Goal: Navigation & Orientation: Find specific page/section

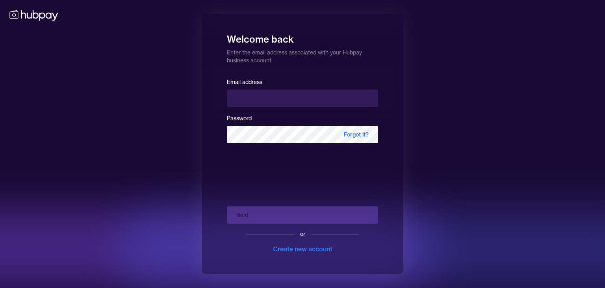
type input "**********"
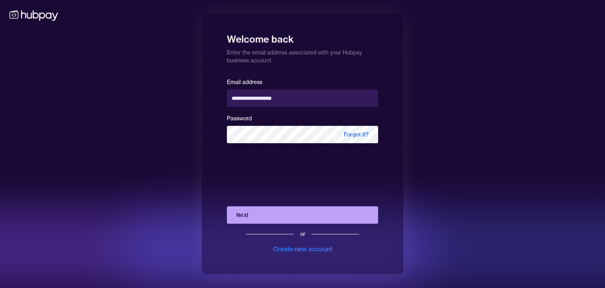
click at [299, 215] on button "Next" at bounding box center [302, 214] width 151 height 17
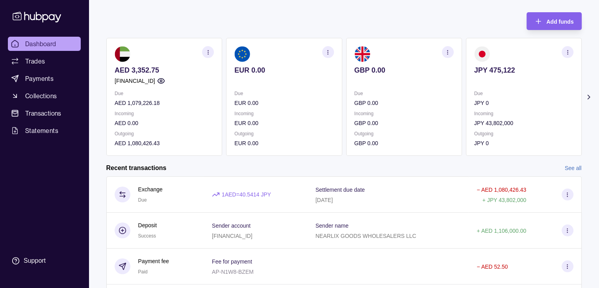
scroll to position [39, 0]
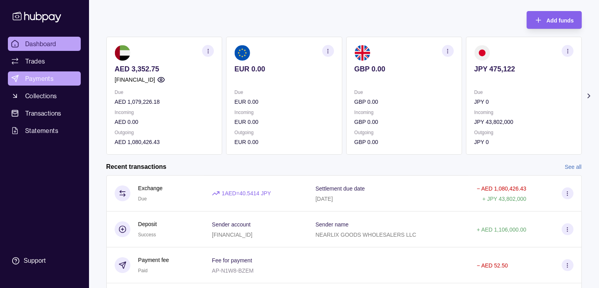
click at [41, 76] on span "Payments" at bounding box center [39, 78] width 28 height 9
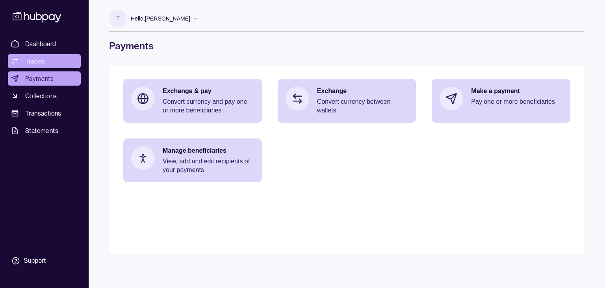
click at [32, 58] on span "Trades" at bounding box center [35, 60] width 20 height 9
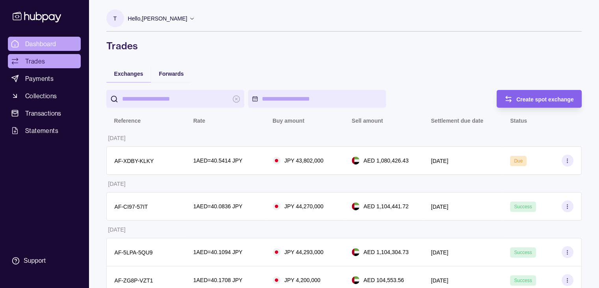
click at [36, 45] on span "Dashboard" at bounding box center [40, 43] width 31 height 9
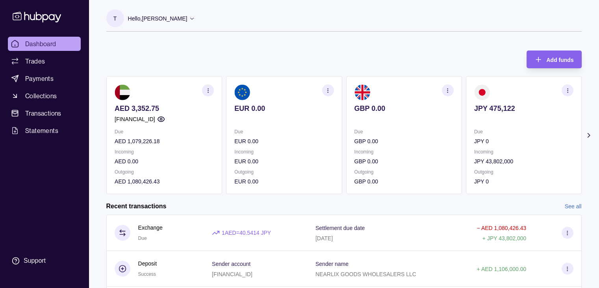
click at [39, 40] on span "Dashboard" at bounding box center [40, 43] width 31 height 9
click at [28, 61] on span "Trades" at bounding box center [35, 60] width 20 height 9
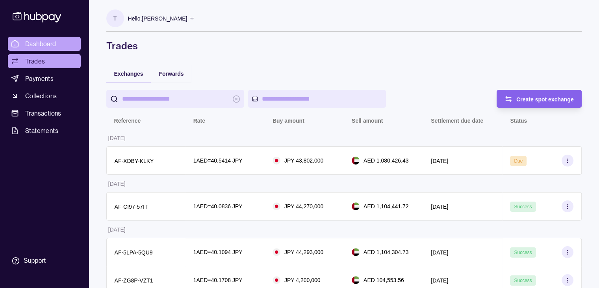
click at [39, 45] on span "Dashboard" at bounding box center [40, 43] width 31 height 9
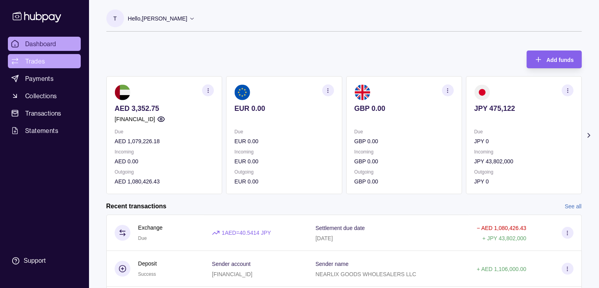
click at [32, 60] on span "Trades" at bounding box center [35, 60] width 20 height 9
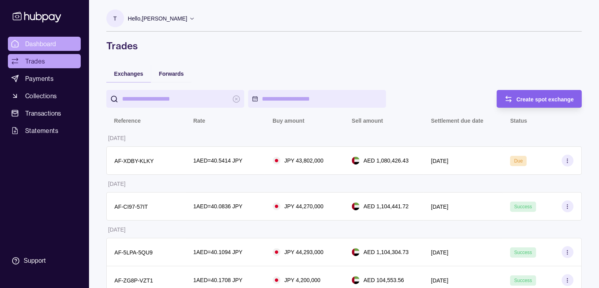
click at [39, 41] on span "Dashboard" at bounding box center [40, 43] width 31 height 9
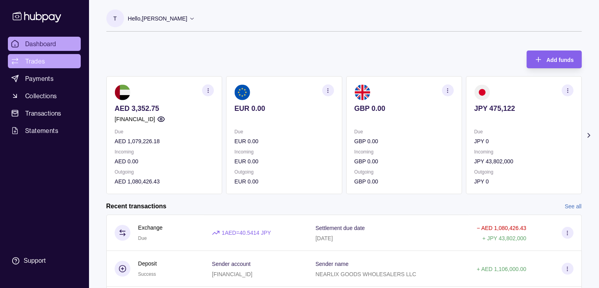
click at [44, 63] on span "Trades" at bounding box center [35, 60] width 20 height 9
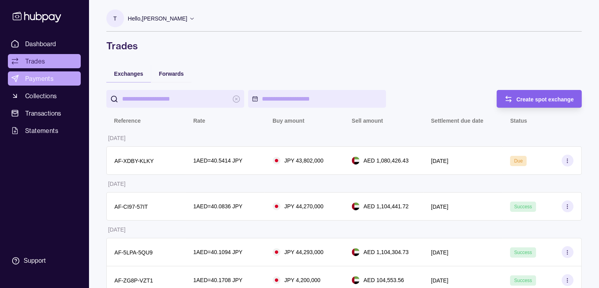
click at [43, 80] on span "Payments" at bounding box center [39, 78] width 28 height 9
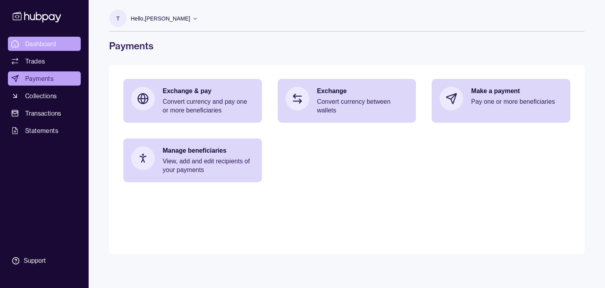
click at [49, 38] on link "Dashboard" at bounding box center [44, 44] width 73 height 14
